Goal: Information Seeking & Learning: Check status

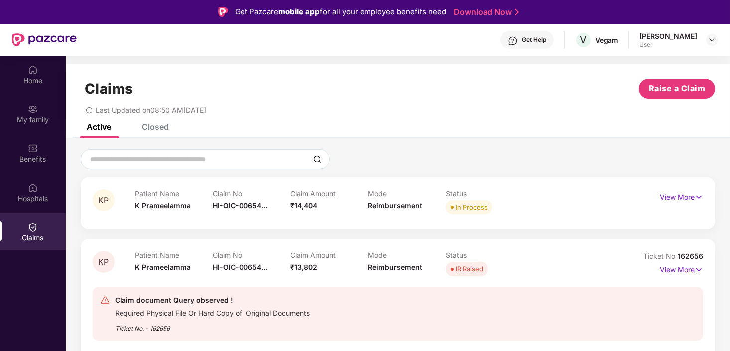
scroll to position [56, 0]
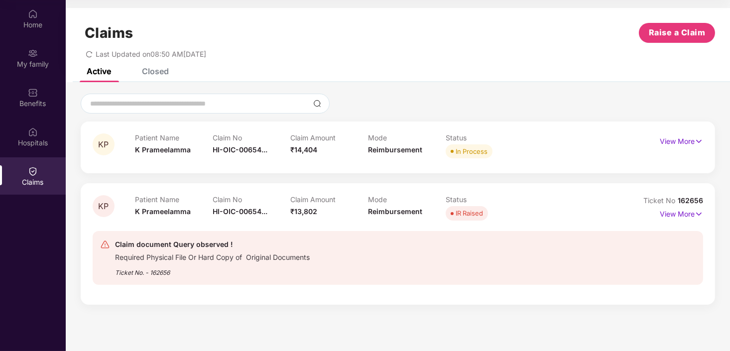
click at [215, 146] on span "HI-OIC-00654..." at bounding box center [240, 149] width 55 height 8
click at [691, 141] on p "View More" at bounding box center [681, 139] width 43 height 13
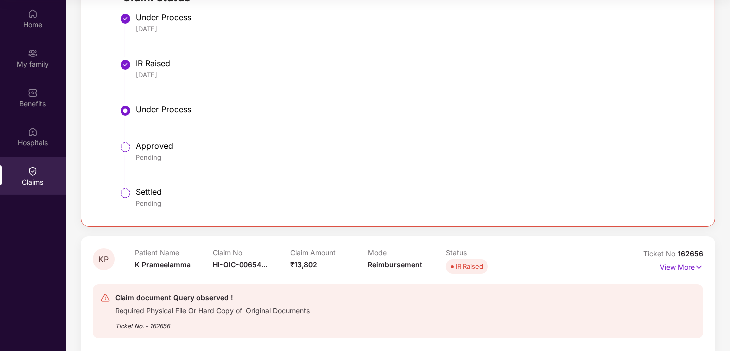
scroll to position [293, 0]
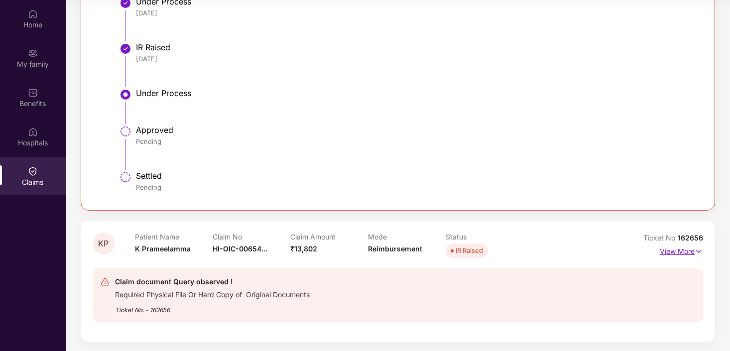
click at [675, 250] on p "View More" at bounding box center [681, 249] width 43 height 13
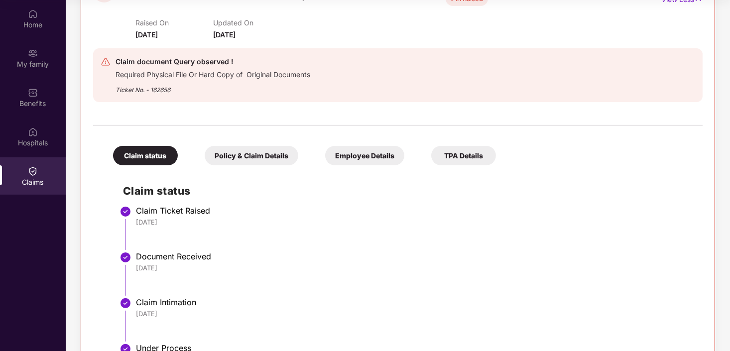
scroll to position [631, 0]
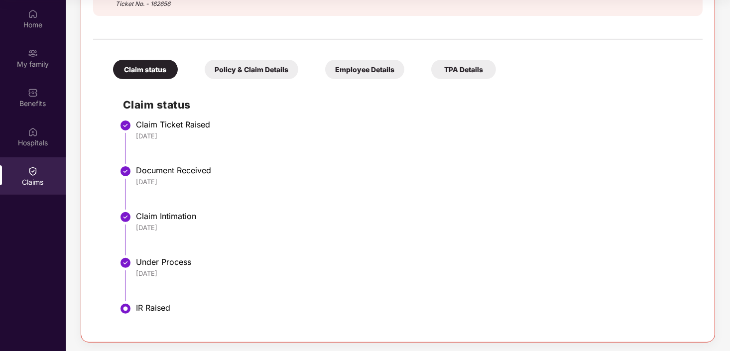
click at [422, 236] on li "Claim Intimation [DATE]" at bounding box center [408, 238] width 570 height 46
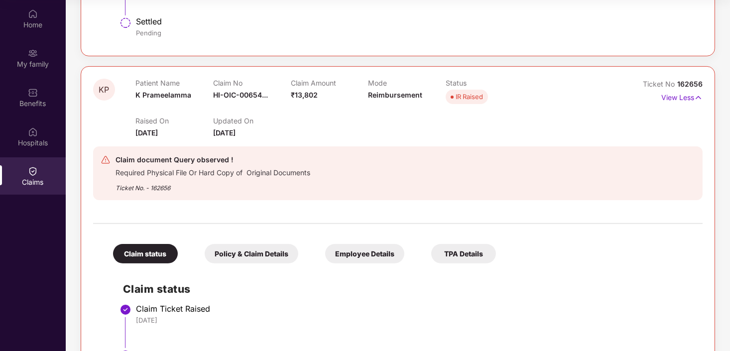
scroll to position [333, 0]
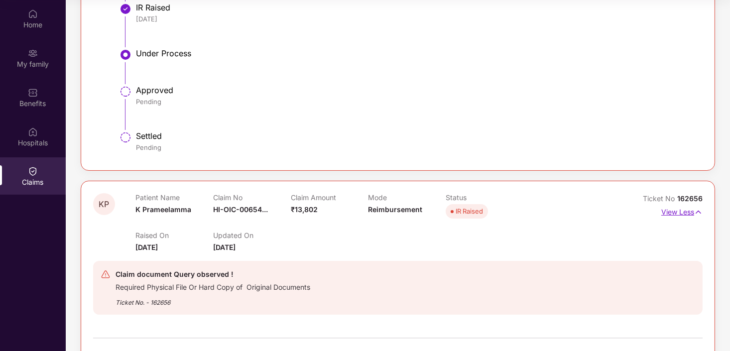
click at [688, 212] on p "View Less" at bounding box center [681, 210] width 41 height 13
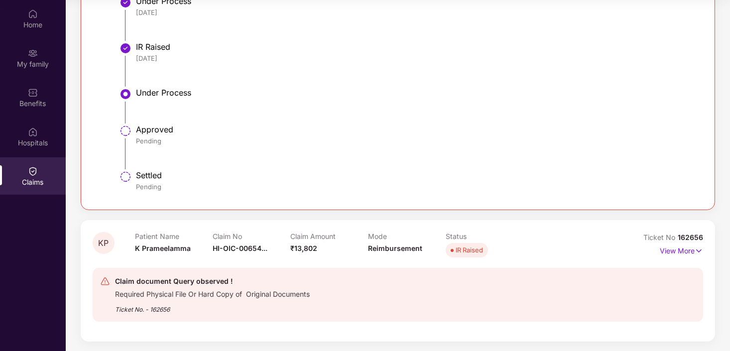
scroll to position [293, 0]
click at [679, 250] on p "View More" at bounding box center [681, 249] width 43 height 13
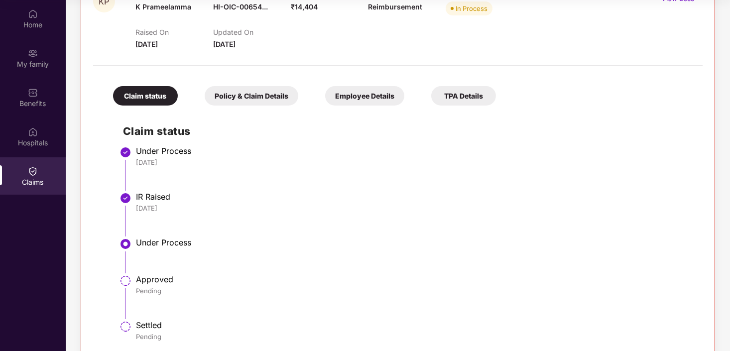
scroll to position [0, 0]
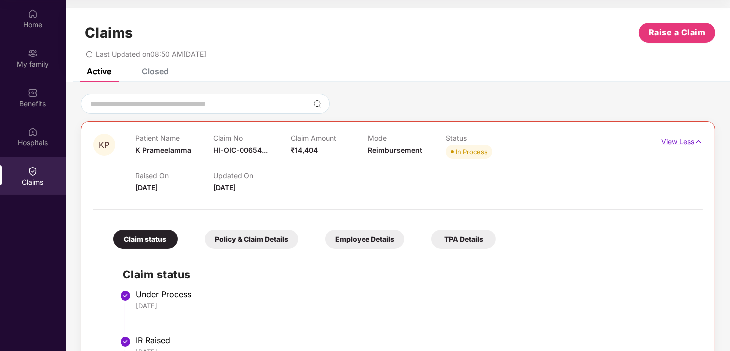
click at [670, 141] on p "View Less" at bounding box center [681, 140] width 41 height 13
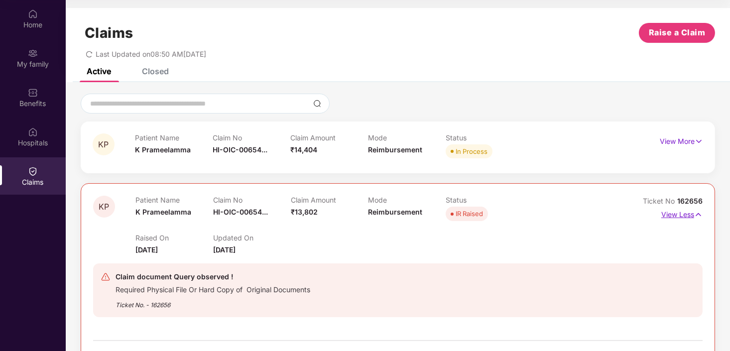
click at [674, 218] on p "View Less" at bounding box center [681, 213] width 41 height 13
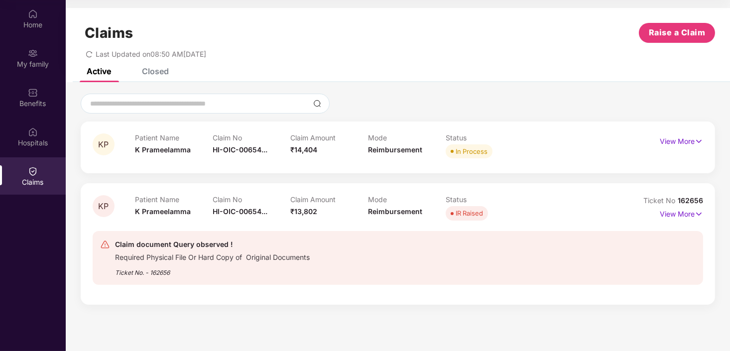
click at [414, 151] on span "Reimbursement" at bounding box center [395, 149] width 54 height 8
click at [103, 243] on img at bounding box center [105, 244] width 10 height 10
click at [194, 249] on div "Claim document Query observed !" at bounding box center [212, 244] width 195 height 12
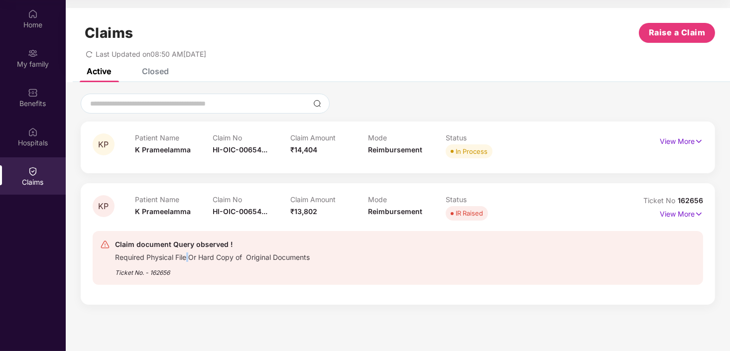
drag, startPoint x: 194, startPoint y: 249, endPoint x: 189, endPoint y: 257, distance: 9.7
click at [189, 257] on div "Required Physical File Or Hard Copy of Original Documents" at bounding box center [212, 255] width 195 height 11
drag, startPoint x: 189, startPoint y: 257, endPoint x: 158, endPoint y: 272, distance: 34.3
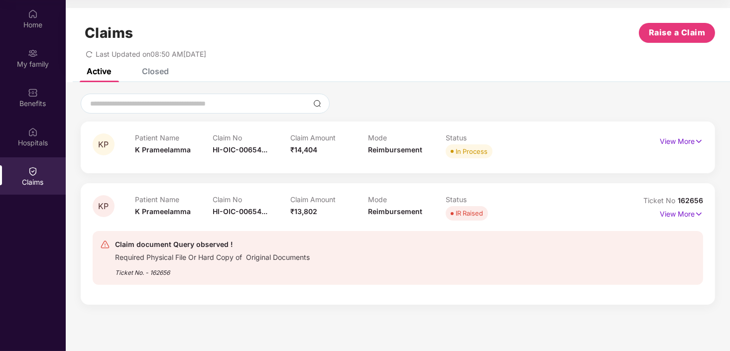
click at [158, 272] on div "Ticket No. - 162656" at bounding box center [212, 269] width 195 height 15
drag, startPoint x: 158, startPoint y: 272, endPoint x: 160, endPoint y: 166, distance: 106.6
click at [160, 166] on div "KP Patient Name K Prameelamma Claim No HI-OIC-00654... Claim Amount ₹14,404 Mod…" at bounding box center [398, 147] width 634 height 52
click at [224, 263] on div "Ticket No. - 162656" at bounding box center [212, 269] width 195 height 15
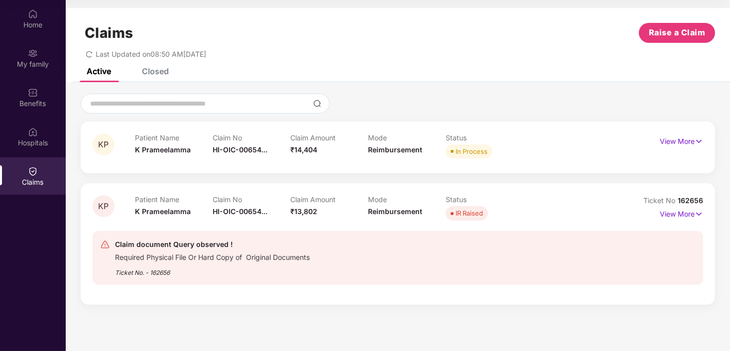
click at [224, 263] on div "Ticket No. - 162656" at bounding box center [212, 269] width 195 height 15
drag, startPoint x: 224, startPoint y: 263, endPoint x: 161, endPoint y: 267, distance: 62.3
click at [161, 267] on div "Ticket No. - 162656" at bounding box center [212, 269] width 195 height 15
click at [228, 152] on span "HI-OIC-00654..." at bounding box center [240, 149] width 55 height 8
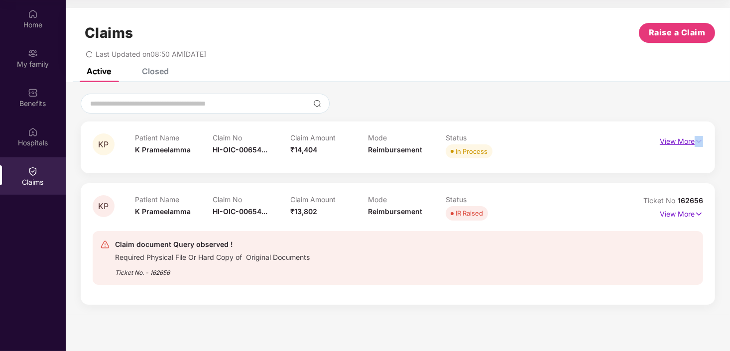
click at [700, 137] on div "KP Patient Name K Prameelamma Claim No HI-OIC-00654... Claim Amount ₹14,404 Mod…" at bounding box center [398, 147] width 634 height 52
drag, startPoint x: 700, startPoint y: 137, endPoint x: 694, endPoint y: 140, distance: 6.9
click at [694, 140] on p "View More" at bounding box center [681, 139] width 43 height 13
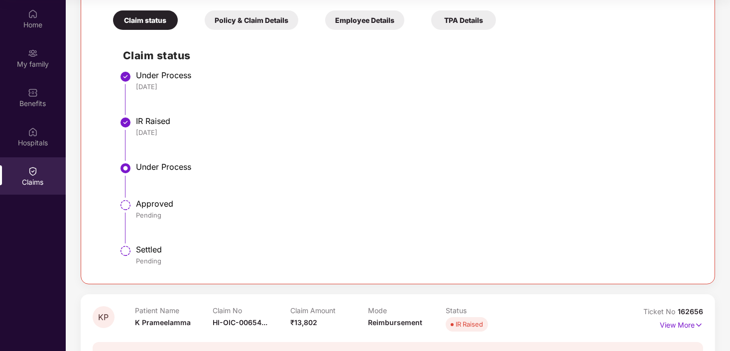
scroll to position [293, 0]
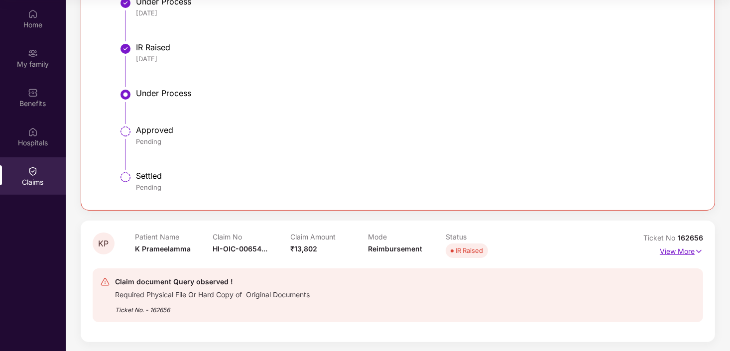
click at [682, 249] on p "View More" at bounding box center [681, 249] width 43 height 13
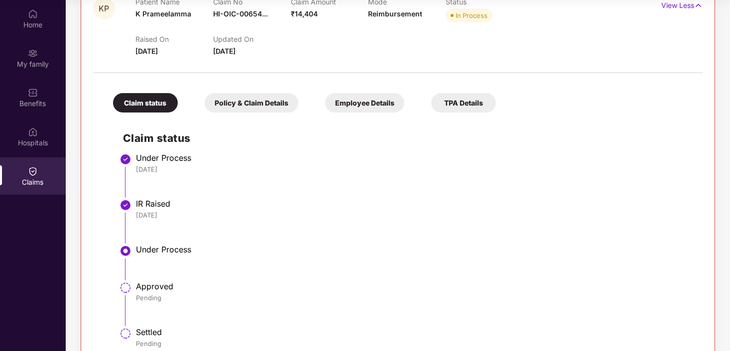
scroll to position [44, 0]
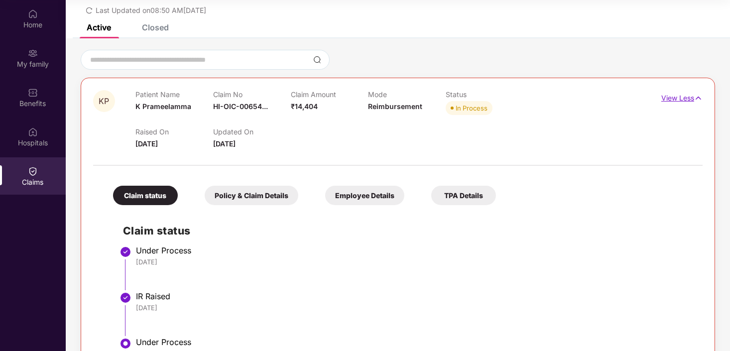
click at [679, 97] on p "View Less" at bounding box center [681, 96] width 41 height 13
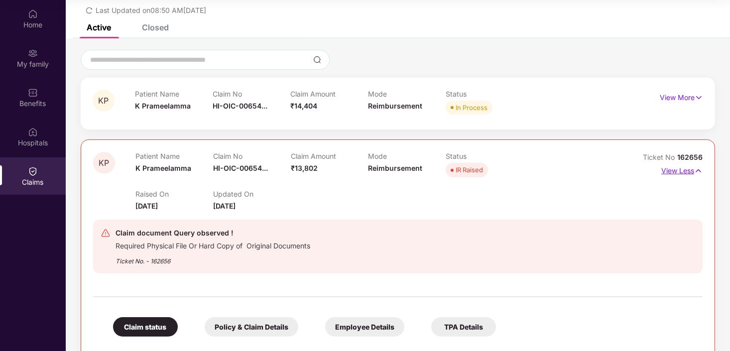
click at [673, 170] on p "View Less" at bounding box center [681, 169] width 41 height 13
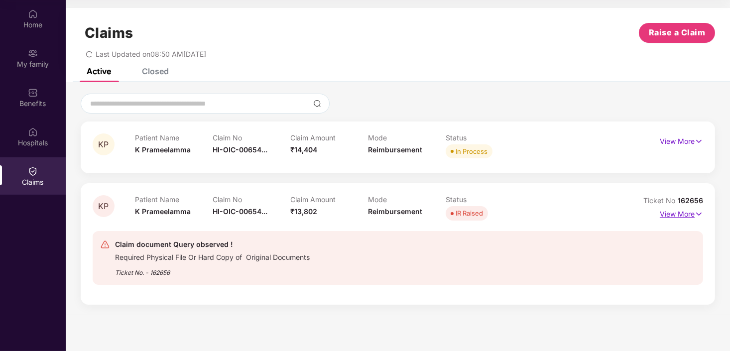
scroll to position [0, 0]
click at [158, 225] on div "Claim document Query observed ! Required Physical File Or Hard Copy of Original…" at bounding box center [398, 258] width 610 height 70
click at [696, 210] on img at bounding box center [699, 214] width 8 height 11
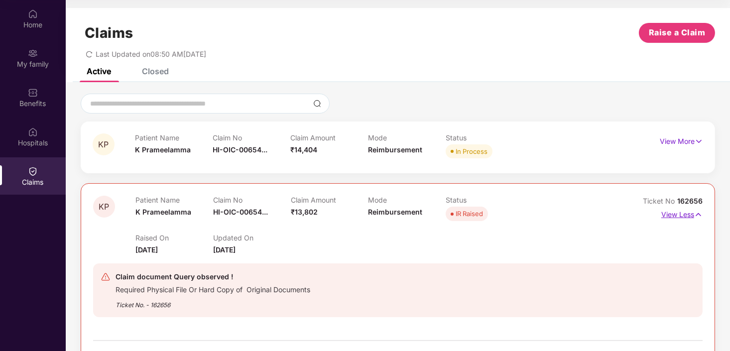
click at [696, 210] on img at bounding box center [698, 214] width 8 height 11
